Goal: Transaction & Acquisition: Subscribe to service/newsletter

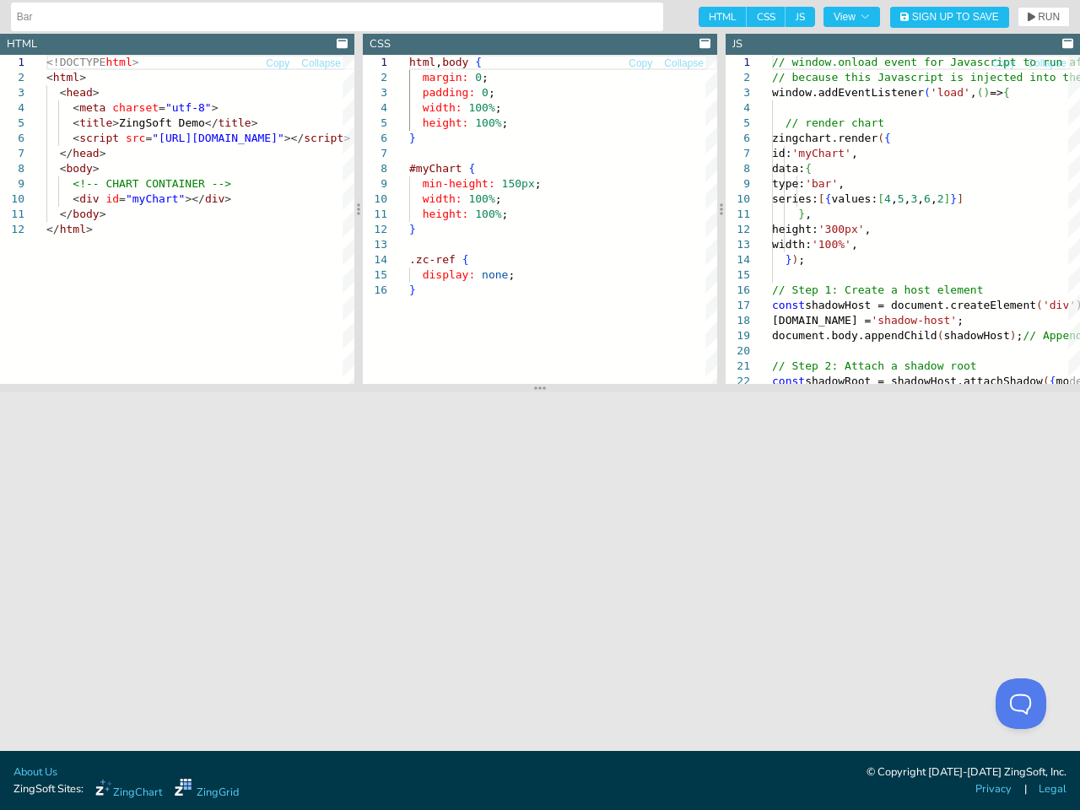
click at [333, 17] on input "Bar" at bounding box center [337, 16] width 641 height 27
click at [852, 17] on span "View" at bounding box center [852, 17] width 36 height 10
click at [950, 17] on span "Sign Up to Save" at bounding box center [955, 17] width 87 height 10
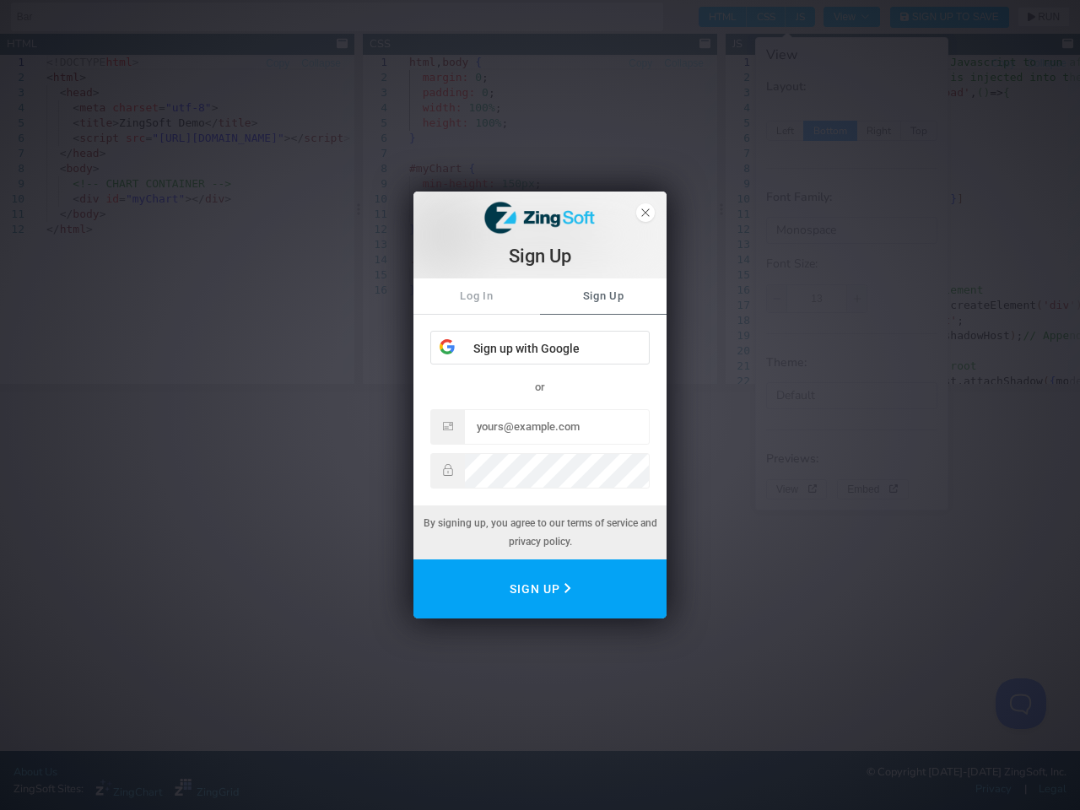
click at [1044, 17] on div "Sign Up Log In Sign Up Sign up with Google or By signing up, you agree to our t…" at bounding box center [540, 405] width 1080 height 810
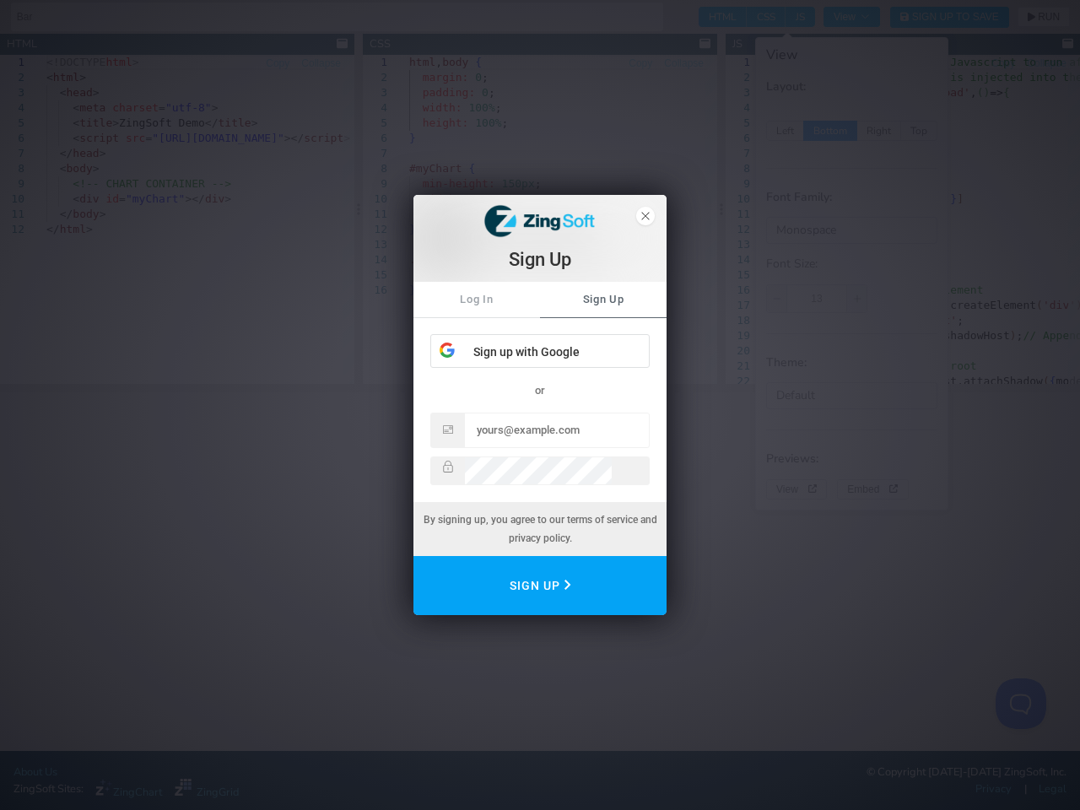
click at [342, 44] on div "Sign Up Log In Sign Up Sign up with Google or By signing up, you agree to our t…" at bounding box center [540, 405] width 1080 height 810
click at [278, 63] on div "Sign Up Log In Sign Up Sign up with Google or By signing up, you agree to our t…" at bounding box center [540, 405] width 1080 height 810
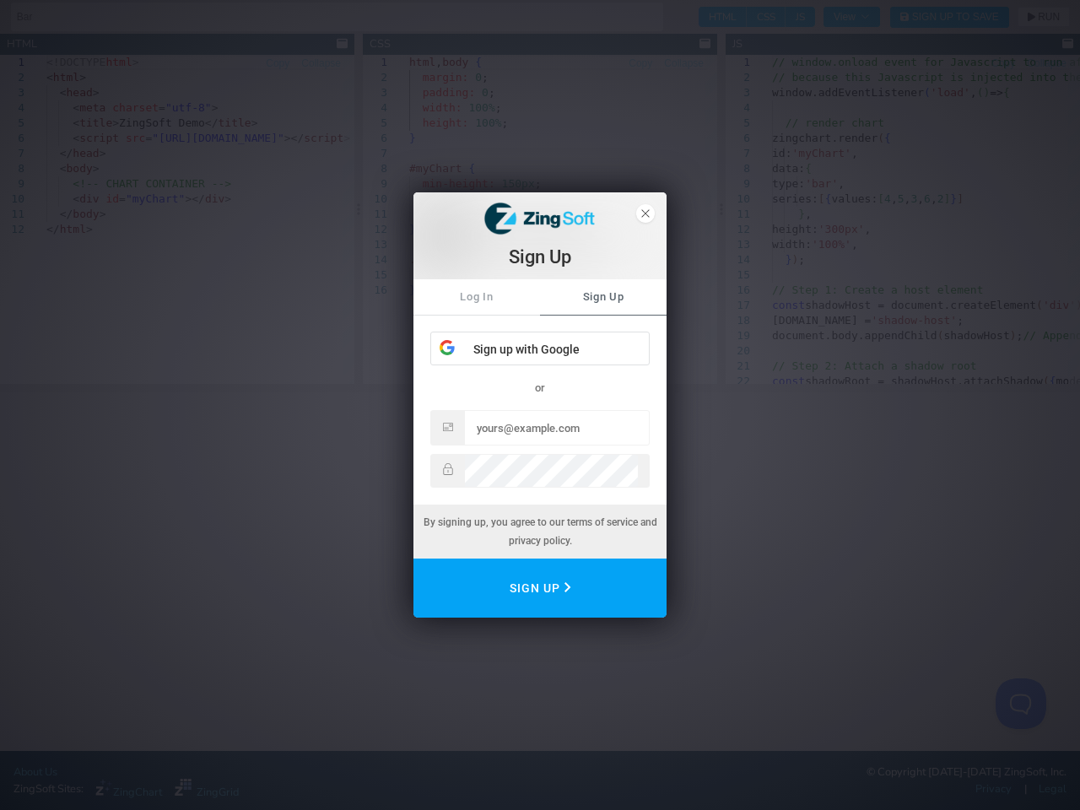
click at [321, 63] on div "Sign Up Log In Sign Up Sign up with Google or By signing up, you agree to our t…" at bounding box center [540, 405] width 1080 height 810
click at [177, 219] on div "Sign Up Log In Sign Up Sign up with Google or By signing up, you agree to our t…" at bounding box center [540, 405] width 1080 height 810
click at [359, 208] on div "Sign Up Log In Sign Up Sign up with Google or By signing up, you agree to our t…" at bounding box center [540, 405] width 1080 height 810
